Goal: Navigation & Orientation: Find specific page/section

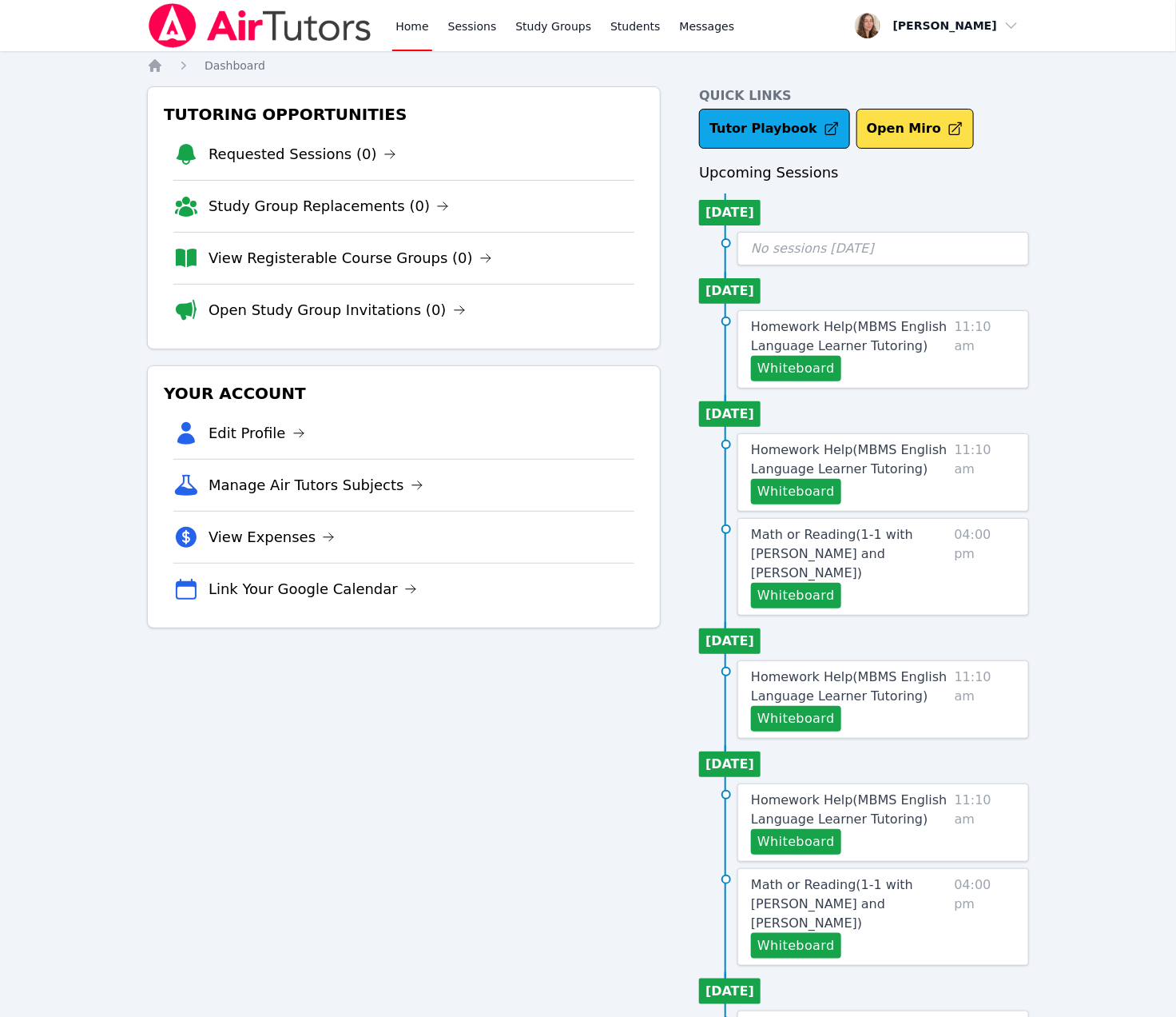
click at [431, 27] on link "Home" at bounding box center [411, 26] width 39 height 52
click at [289, 44] on img at bounding box center [259, 25] width 226 height 45
click at [180, 30] on img at bounding box center [259, 25] width 226 height 45
click at [500, 32] on link "Sessions" at bounding box center [473, 26] width 55 height 52
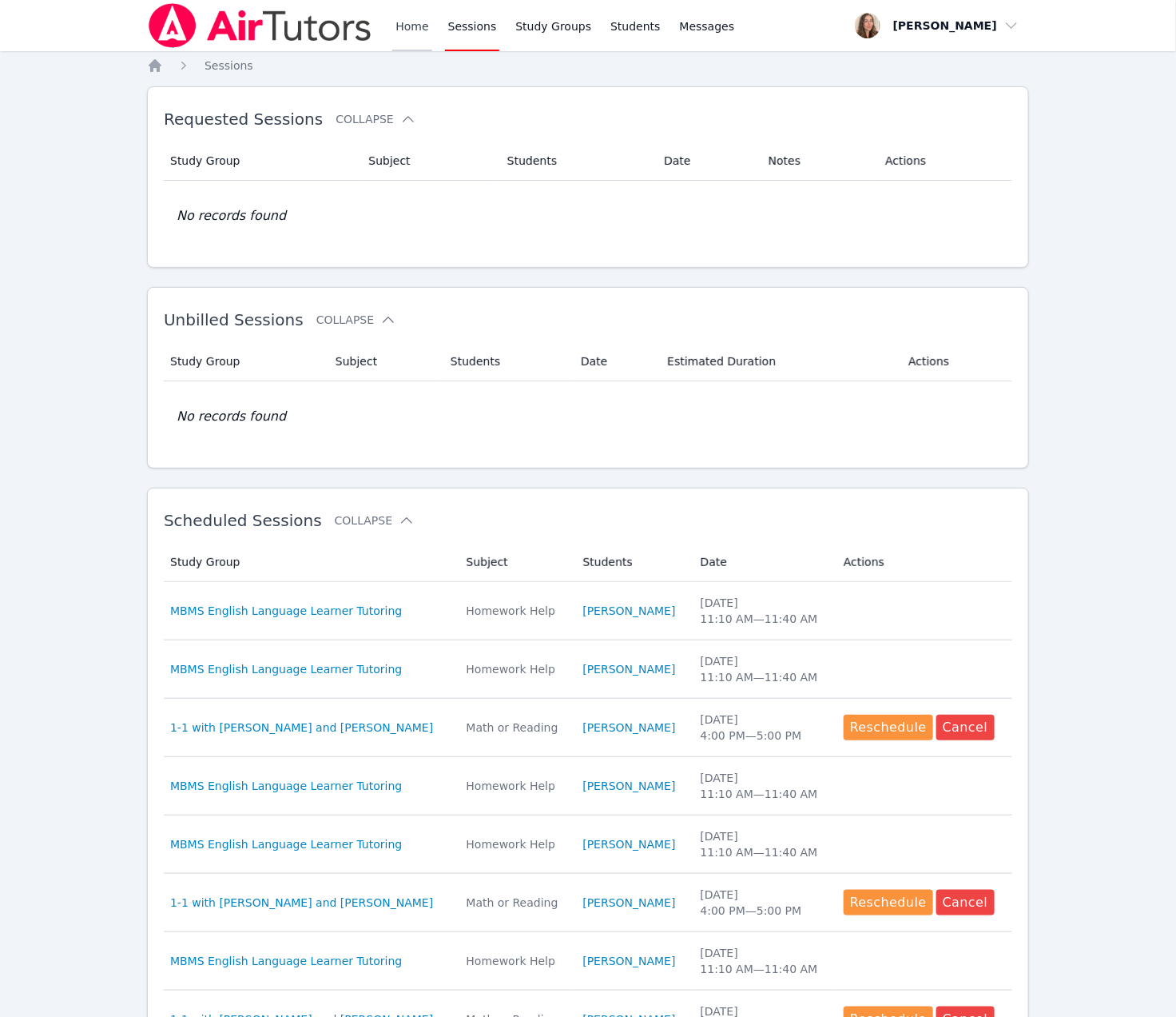
click at [431, 40] on link "Home" at bounding box center [411, 26] width 39 height 52
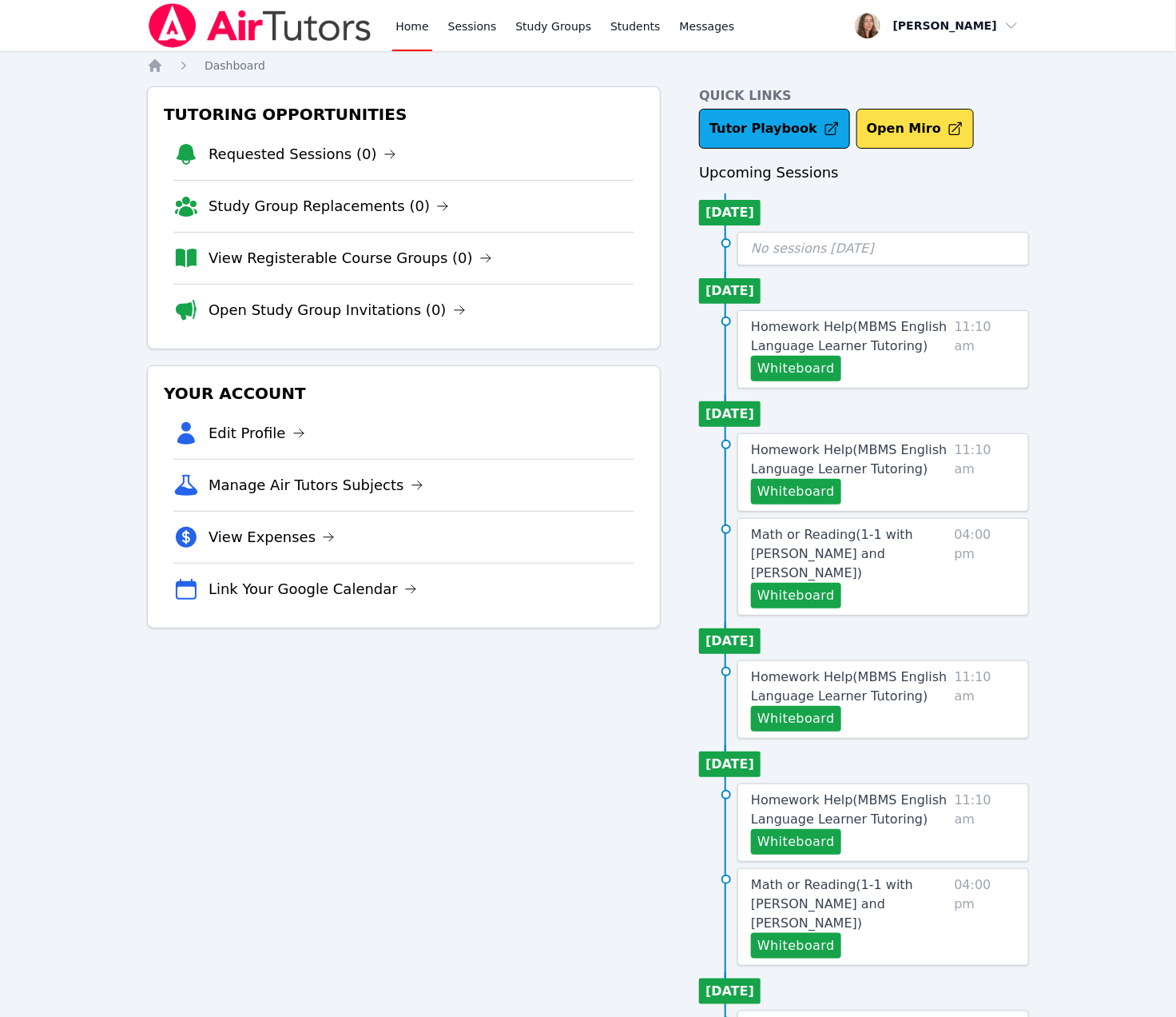
click at [431, 40] on link "Home" at bounding box center [411, 26] width 39 height 52
